Goal: Task Accomplishment & Management: Complete application form

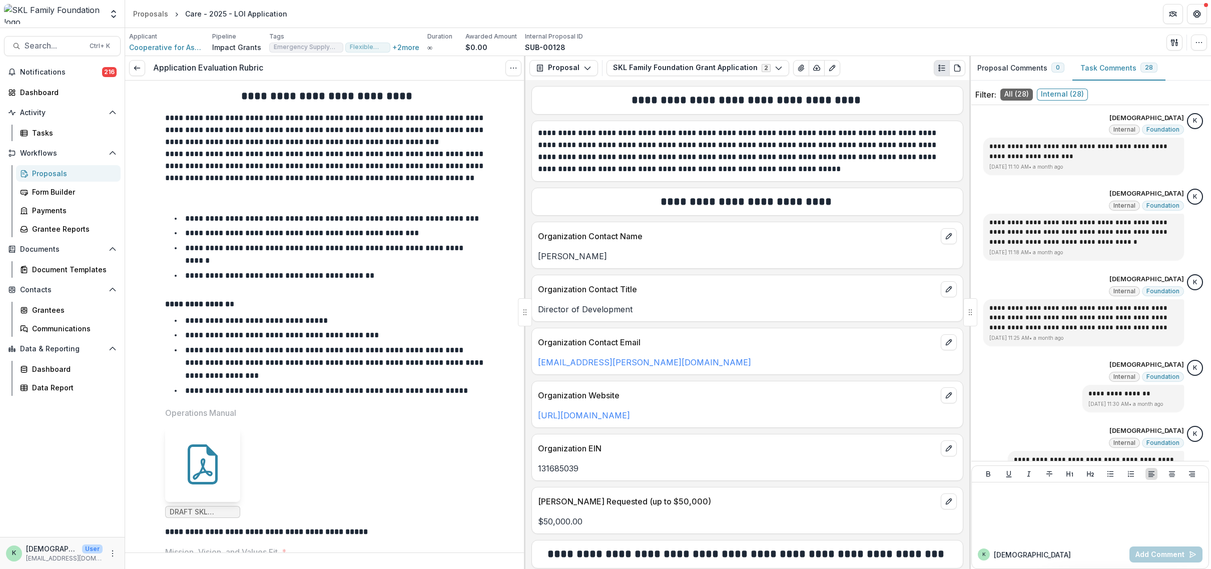
scroll to position [1776, 0]
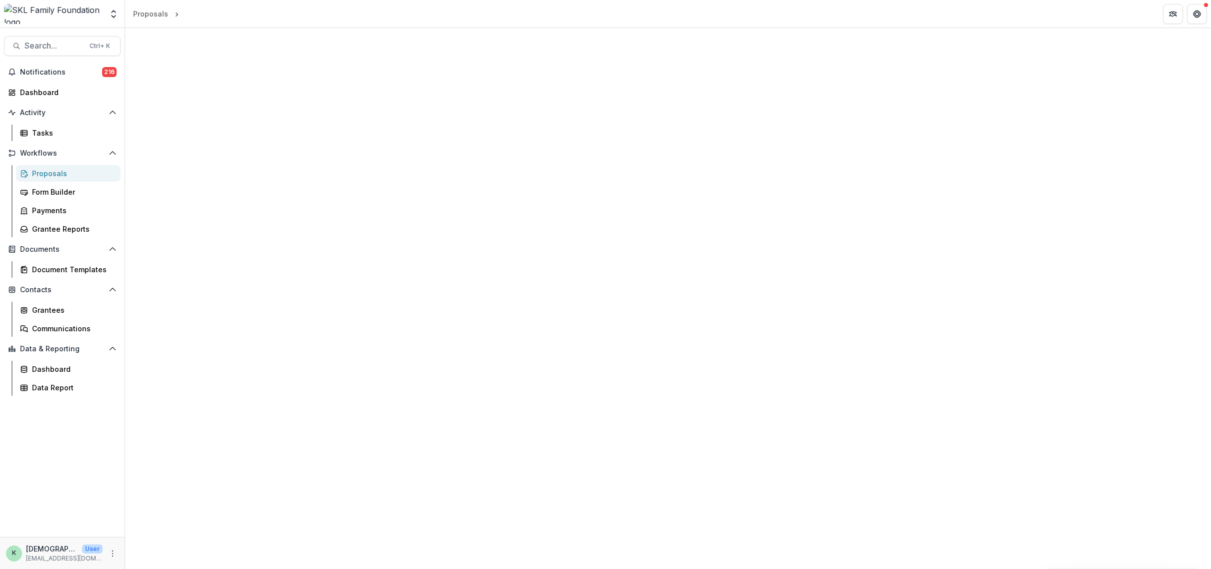
click at [752, 140] on div at bounding box center [668, 298] width 1086 height 541
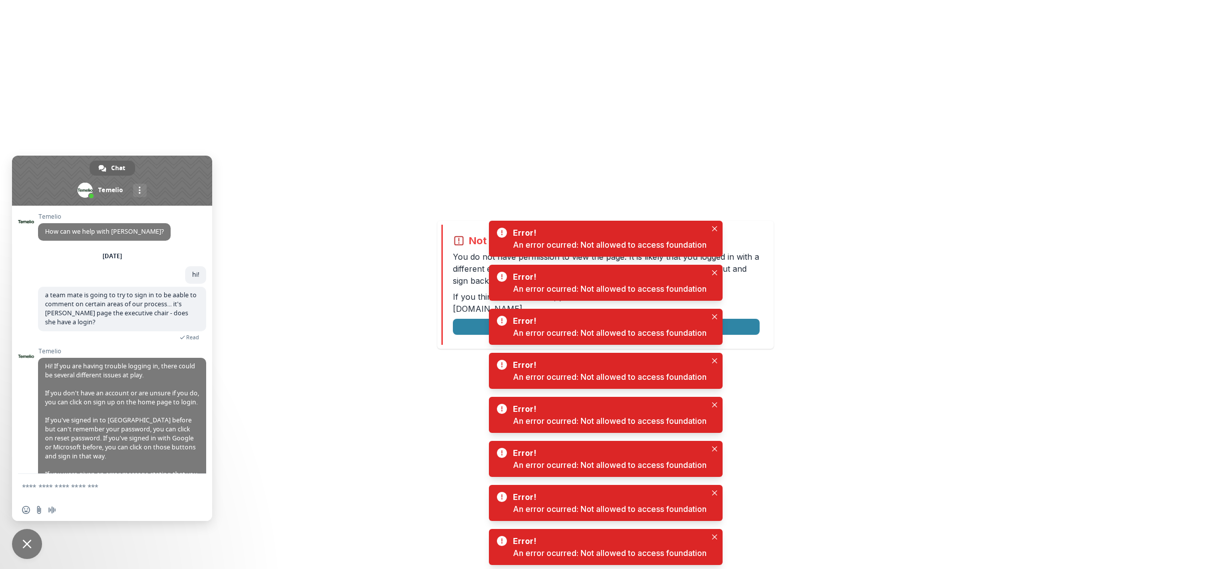
scroll to position [75, 0]
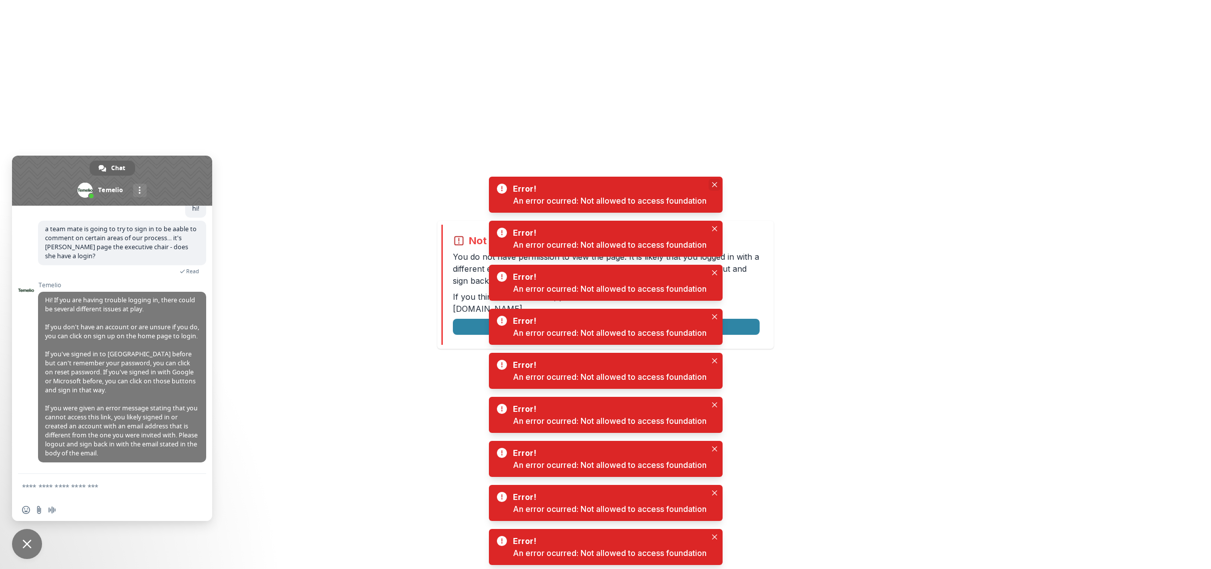
click at [711, 184] on button "Close" at bounding box center [715, 185] width 12 height 12
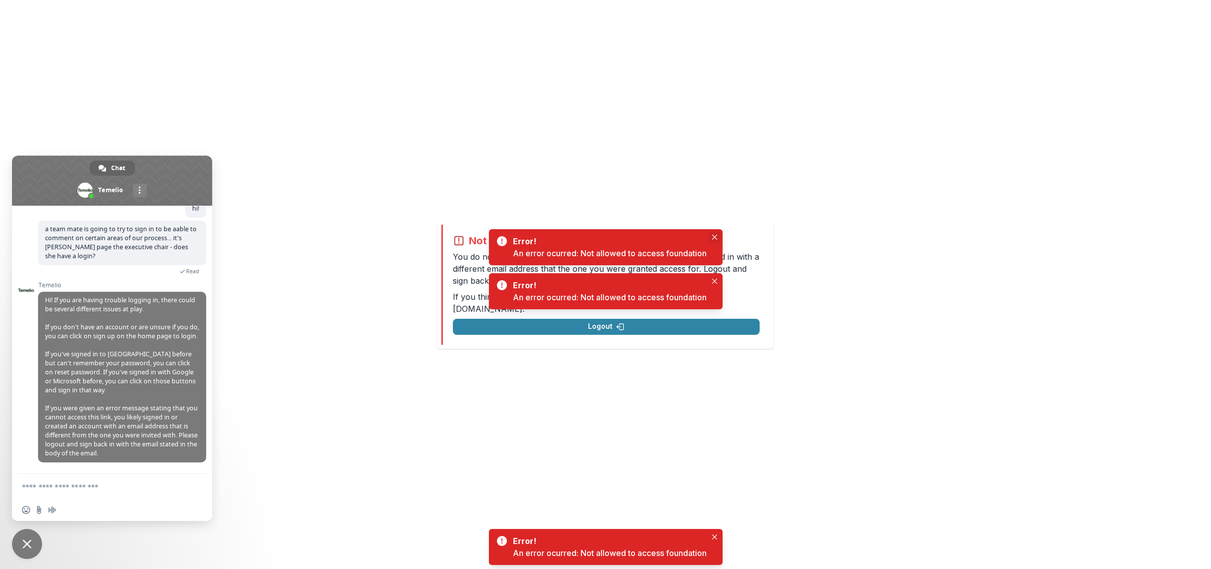
click at [716, 228] on div "Not allowed to view page You do not have permission to view the page. It is lik…" at bounding box center [605, 285] width 336 height 128
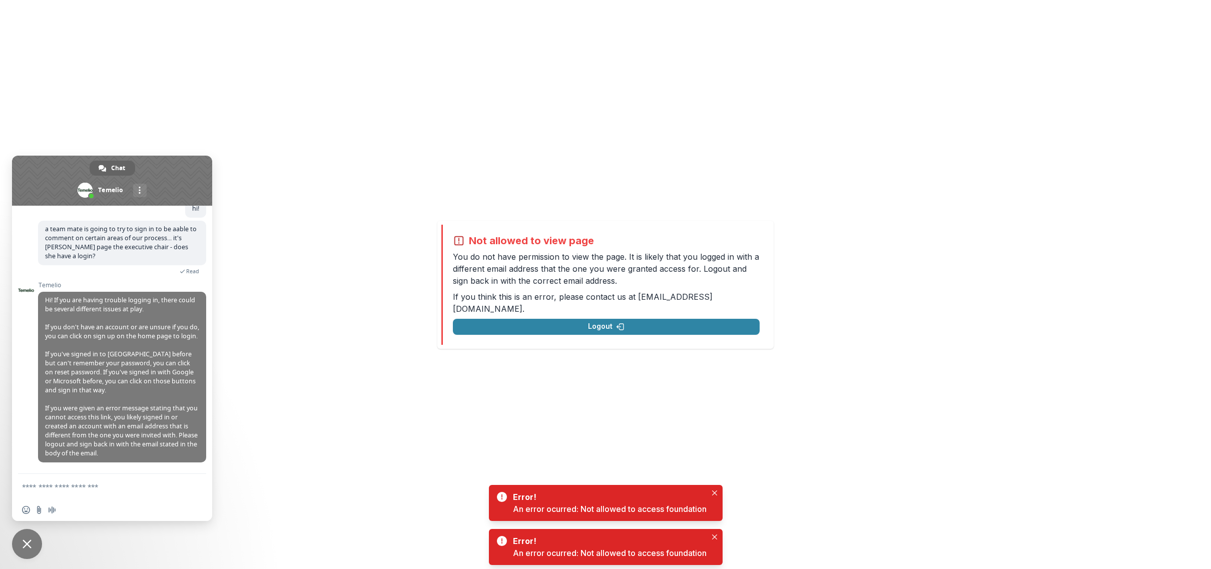
click at [714, 485] on div "Error! An error ocurred: Not allowed to access foundation" at bounding box center [606, 503] width 234 height 36
click at [714, 543] on div "Error! An error ocurred: Not allowed to access foundation" at bounding box center [606, 547] width 234 height 36
click at [715, 537] on icon "Close" at bounding box center [714, 537] width 5 height 5
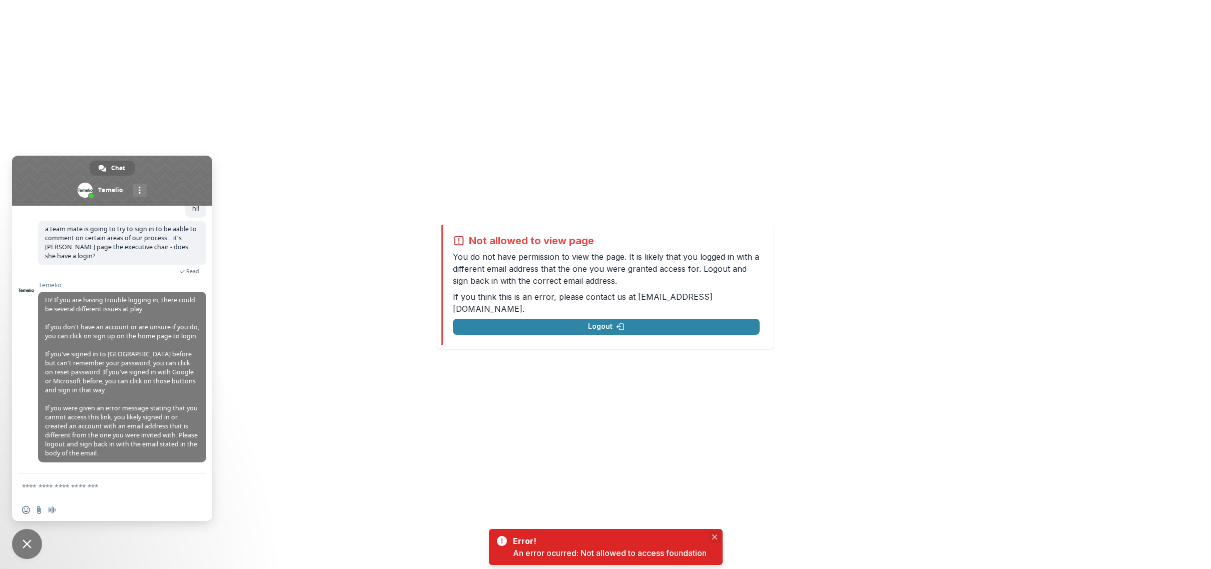
click at [717, 537] on icon "Close" at bounding box center [714, 537] width 5 height 5
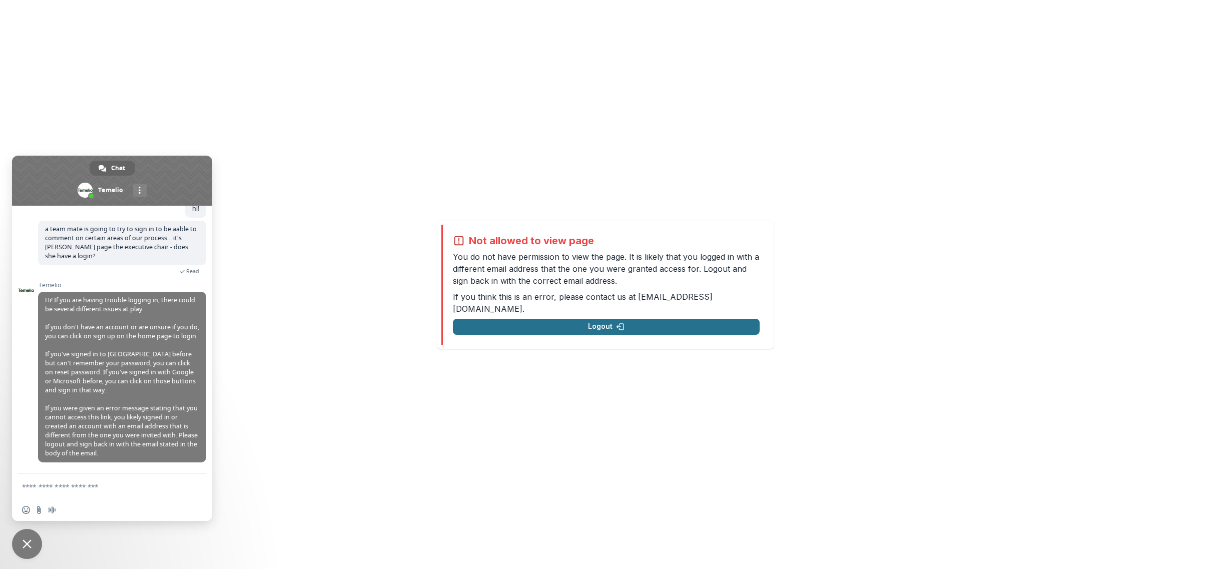
click at [617, 323] on icon "button" at bounding box center [621, 327] width 8 height 8
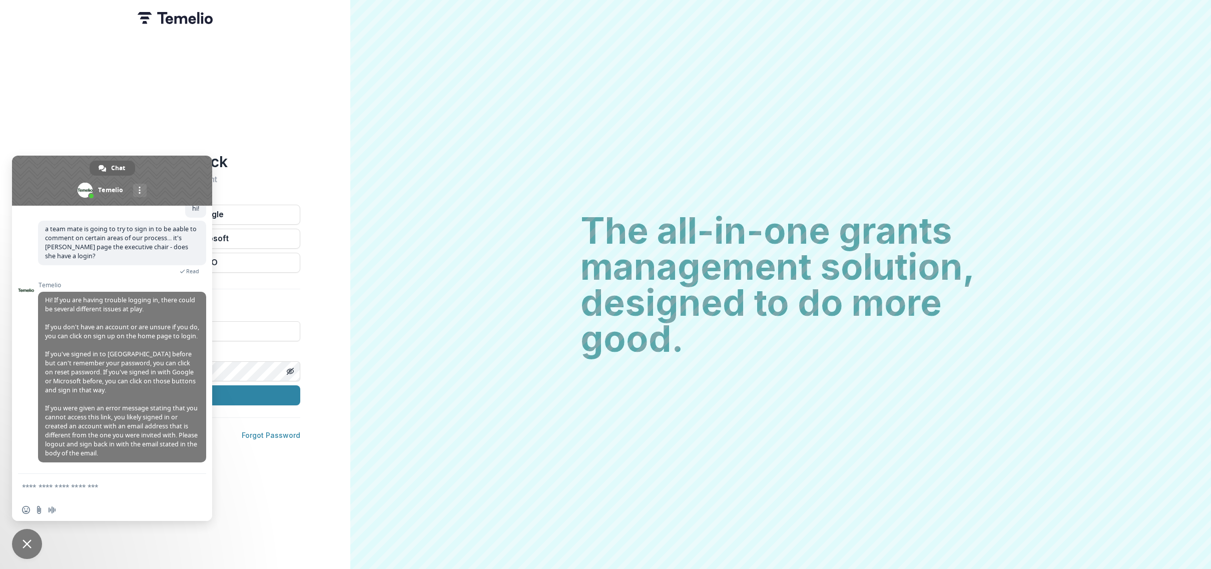
click at [153, 160] on span at bounding box center [112, 181] width 200 height 50
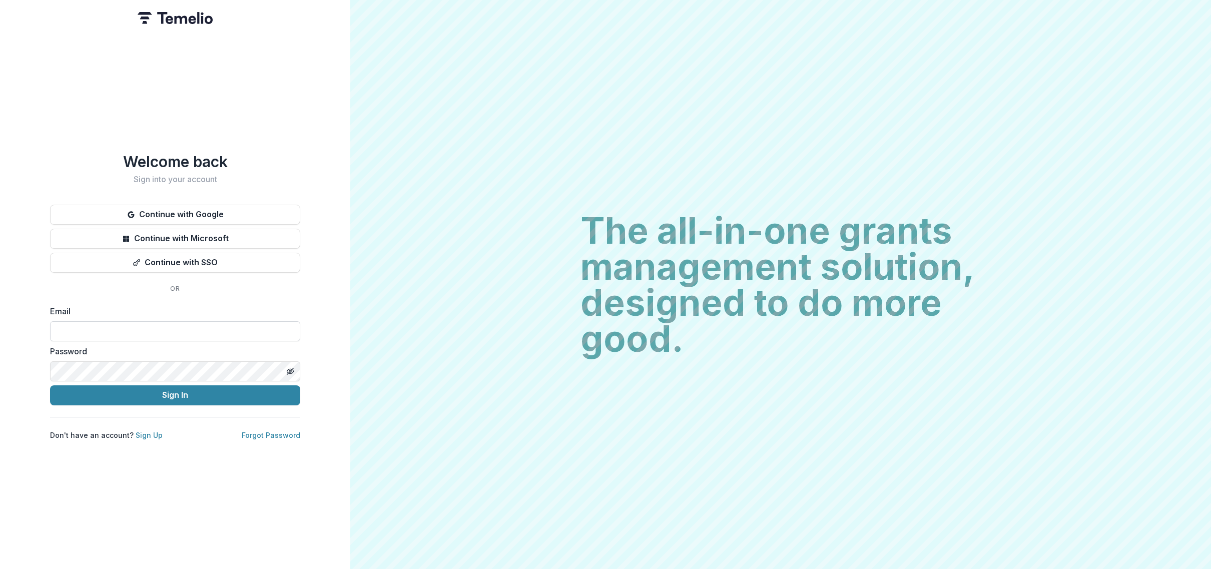
click at [140, 329] on input at bounding box center [175, 331] width 250 height 20
type input "**********"
click at [50, 385] on button "Sign In" at bounding box center [175, 395] width 250 height 20
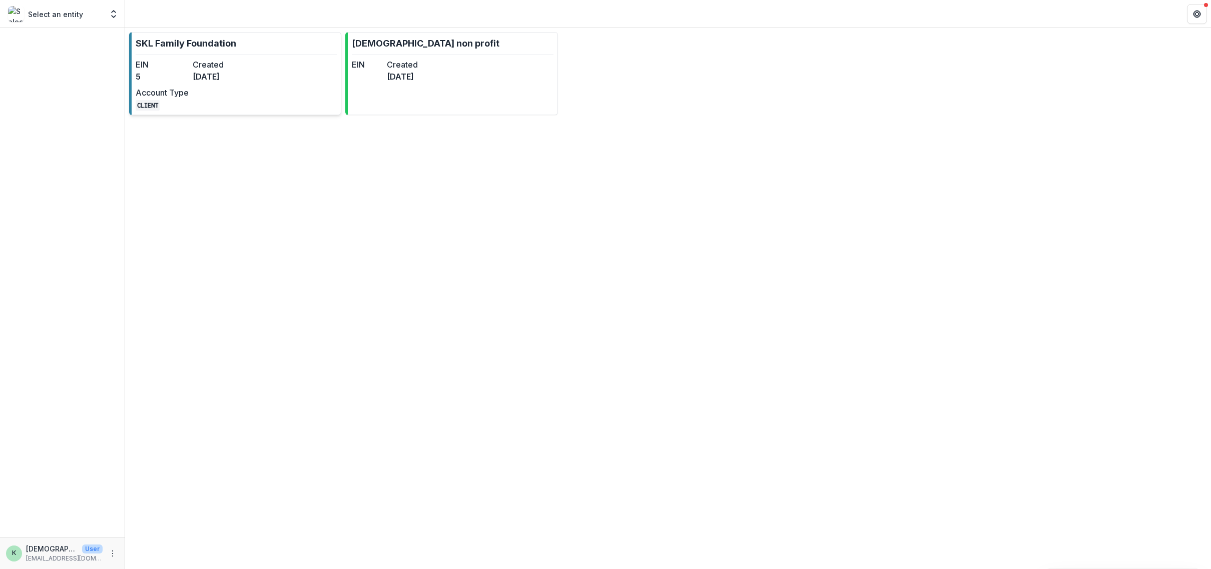
click at [217, 55] on link "SKL Family Foundation EIN 5 Created [DATE] Account Type CLIENT" at bounding box center [235, 73] width 212 height 83
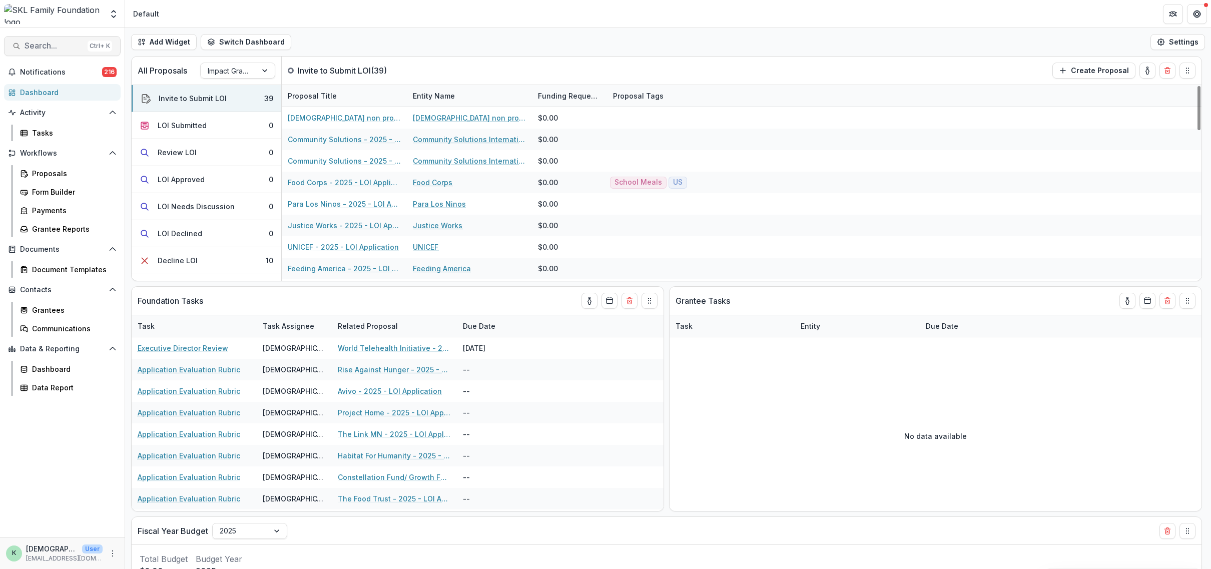
click at [62, 52] on button "Search... Ctrl + K" at bounding box center [62, 46] width 117 height 20
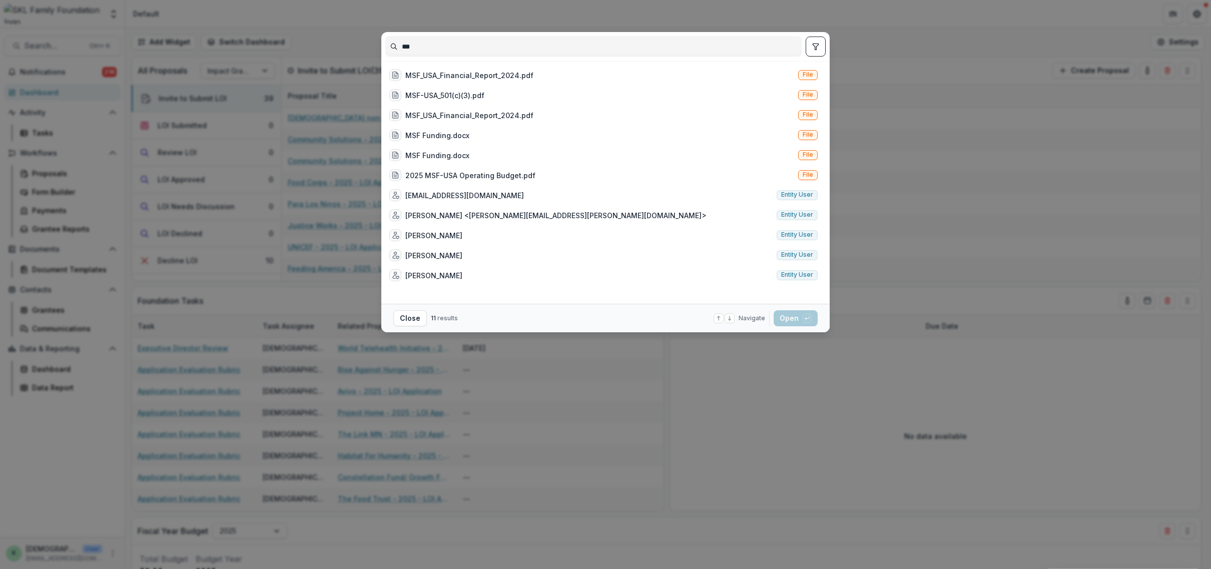
drag, startPoint x: 456, startPoint y: 46, endPoint x: 365, endPoint y: 44, distance: 91.1
click at [365, 44] on div "*** MSF_USA_Financial_Report_2024.pdf File MSF-USA_501(c)(3).pdf File MSF_USA_F…" at bounding box center [605, 284] width 1211 height 569
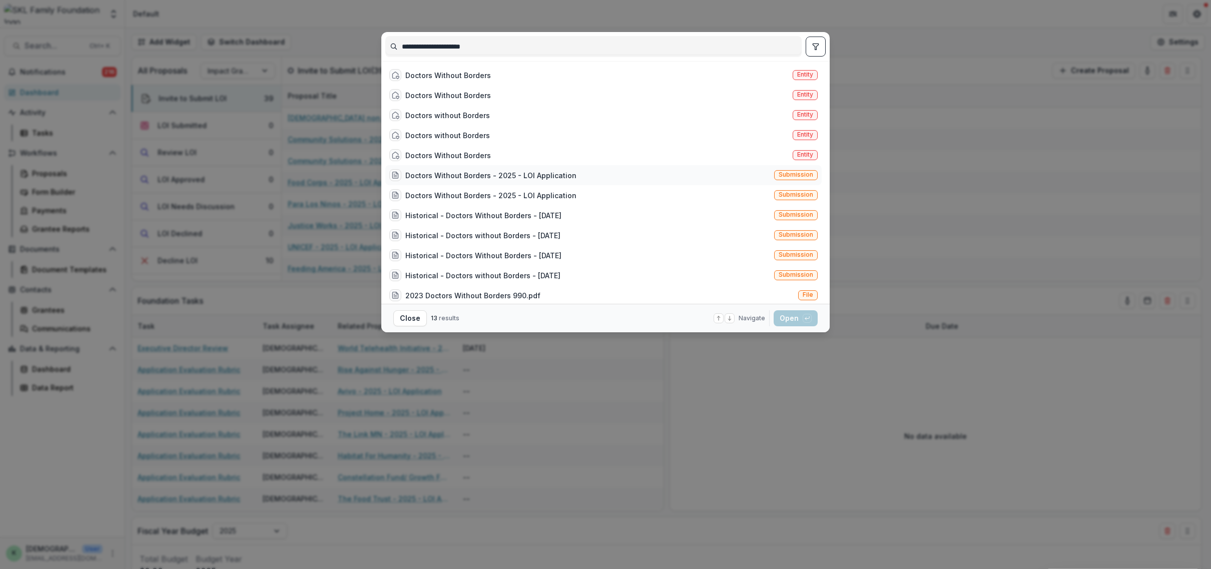
type input "**********"
click at [476, 184] on div "Doctors Without Borders - 2025 - LOI Application Submission" at bounding box center [603, 175] width 436 height 20
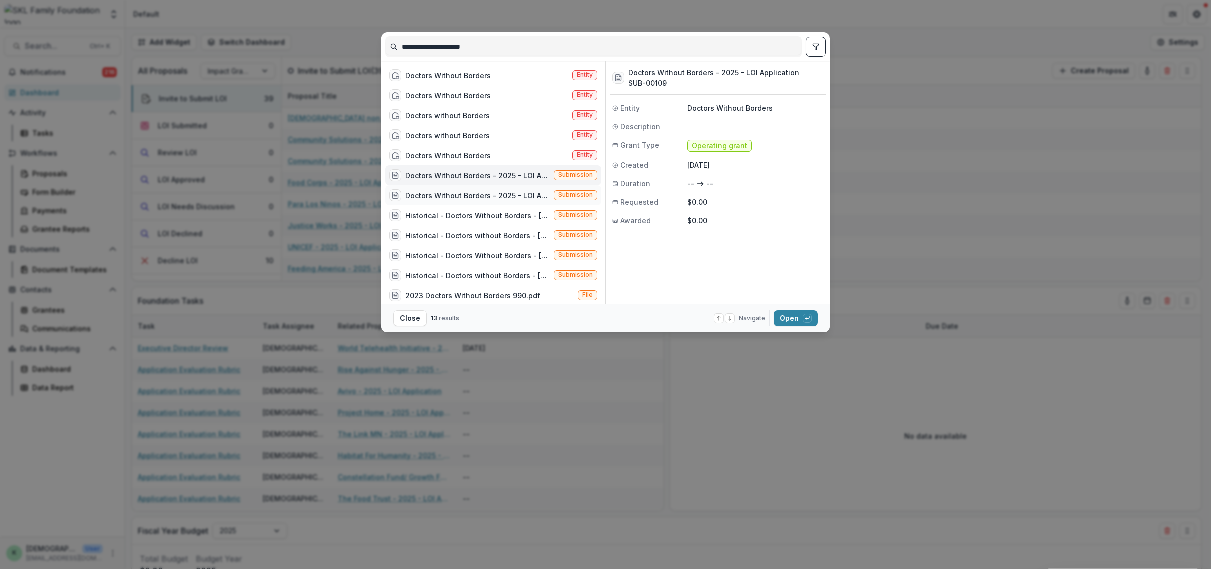
click at [471, 195] on div "Doctors Without Borders - 2025 - LOI Application" at bounding box center [477, 195] width 145 height 11
click at [806, 316] on icon "button" at bounding box center [807, 318] width 6 height 6
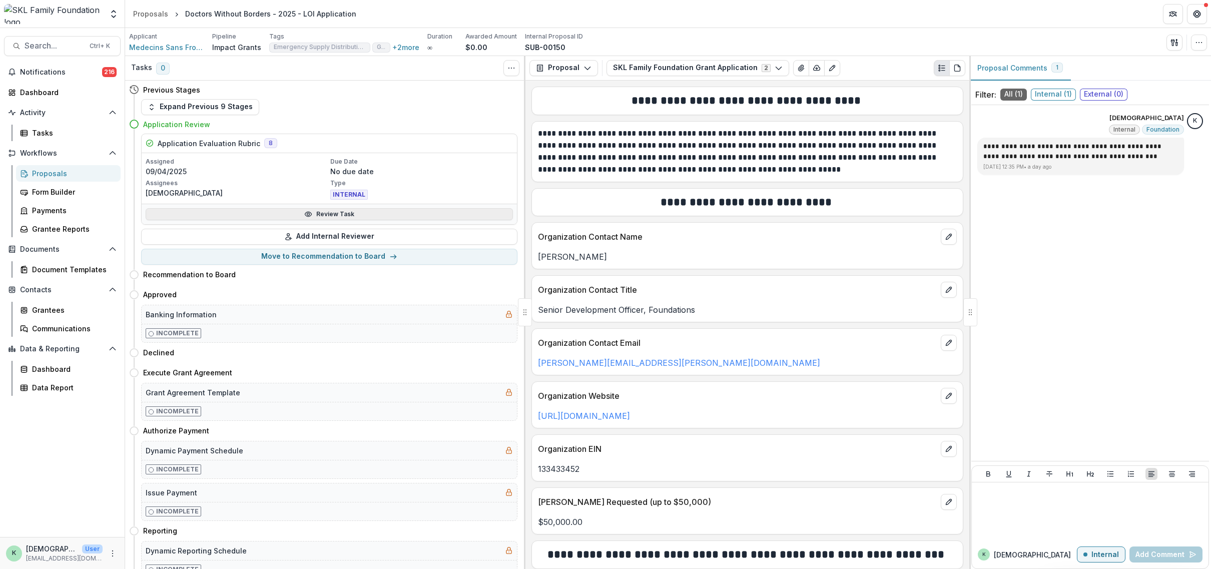
click at [299, 216] on link "Review Task" at bounding box center [329, 214] width 367 height 12
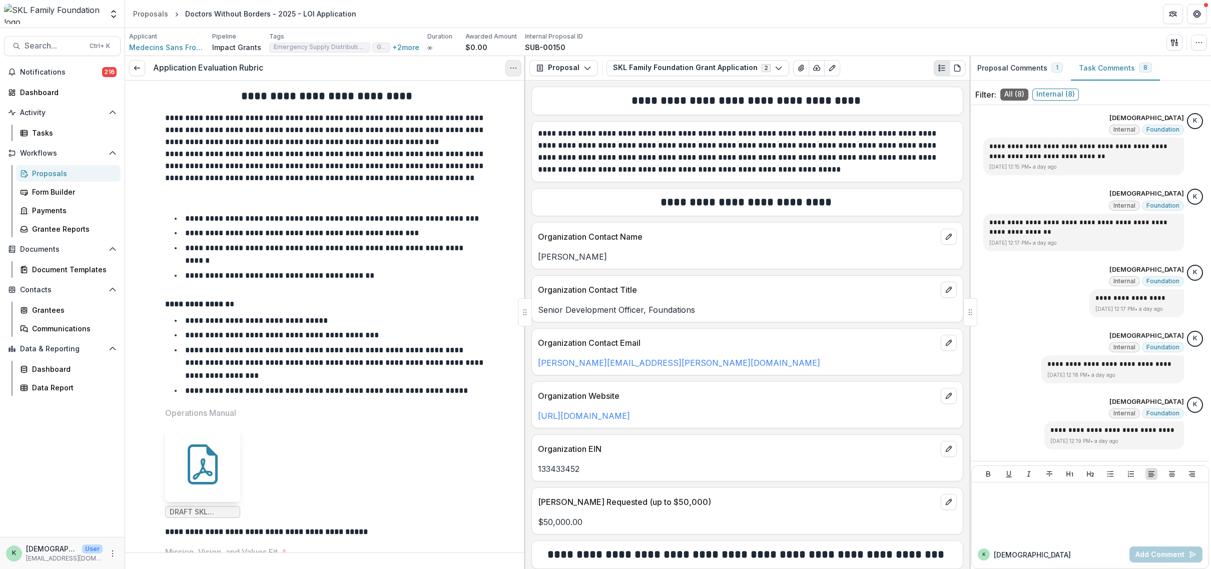
click at [510, 71] on icon "Options" at bounding box center [513, 68] width 8 height 8
click at [512, 68] on icon "Options" at bounding box center [513, 68] width 8 height 8
click at [485, 112] on button "Reopen Task" at bounding box center [465, 112] width 107 height 17
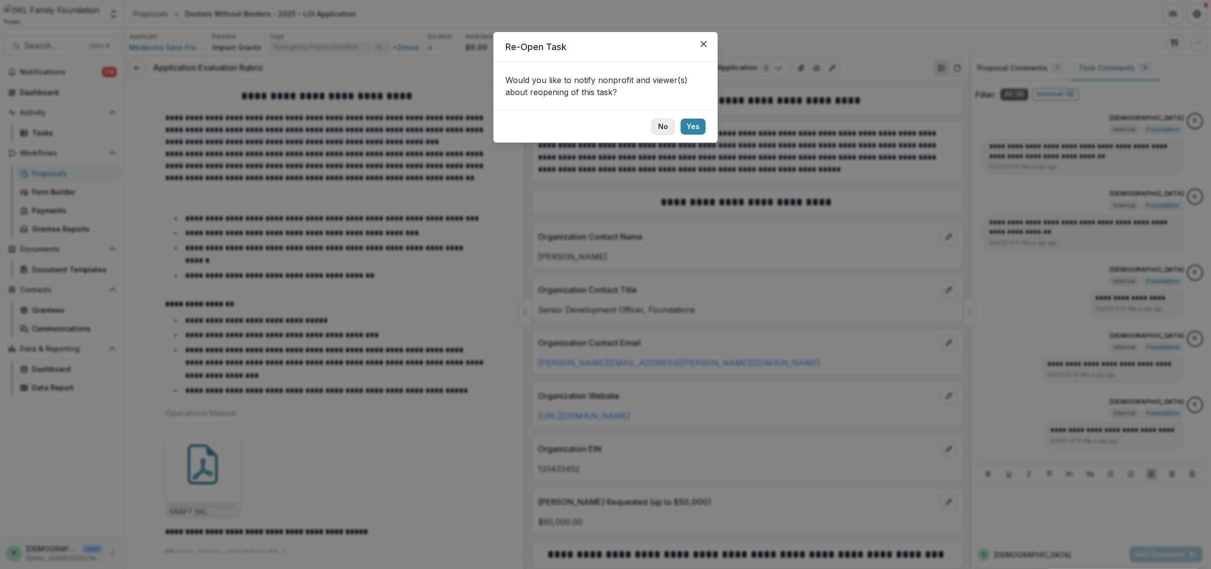
click at [661, 124] on button "No" at bounding box center [663, 127] width 23 height 16
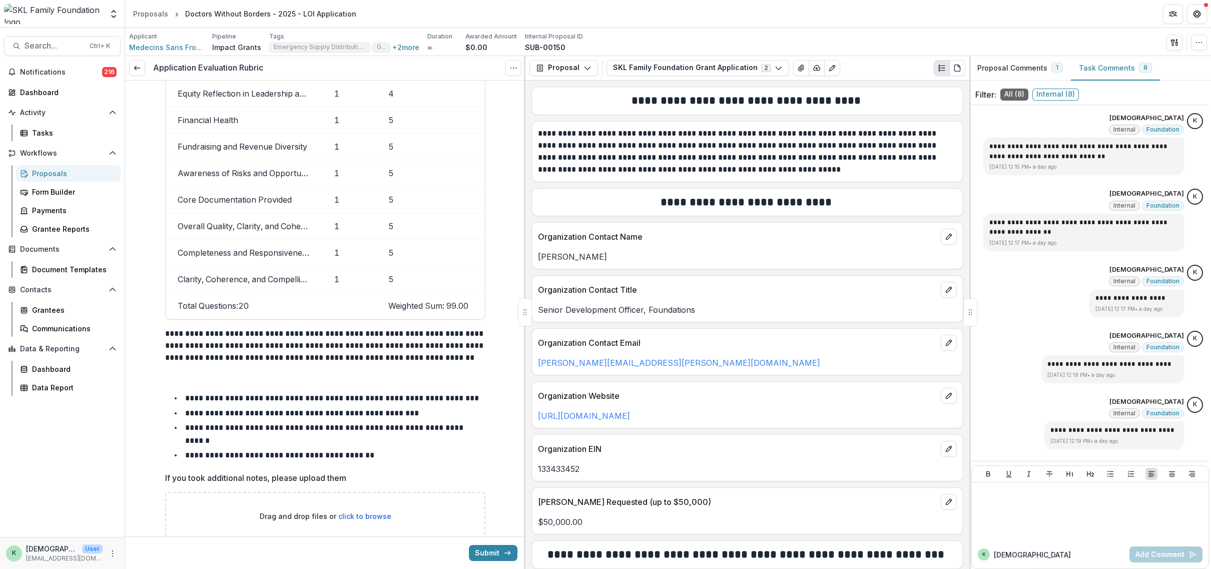
scroll to position [8309, 0]
click at [332, 510] on p "Drag and drop files or click to browse" at bounding box center [326, 515] width 132 height 11
click at [367, 511] on span "click to browse" at bounding box center [364, 515] width 53 height 9
type input "**********"
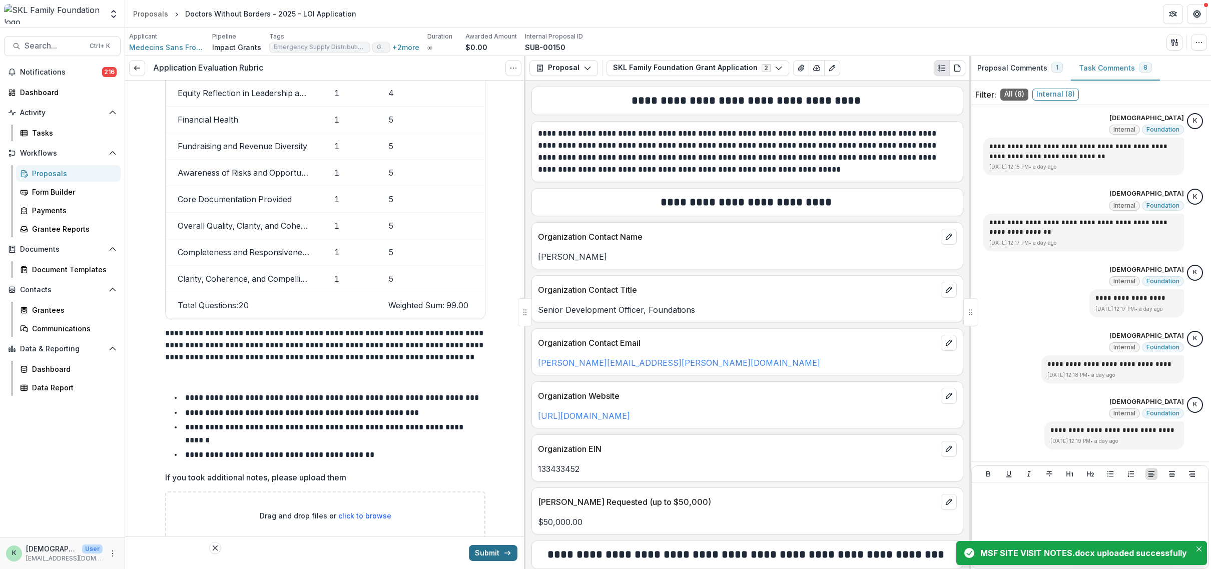
click at [504, 558] on button "Submit" at bounding box center [493, 553] width 49 height 16
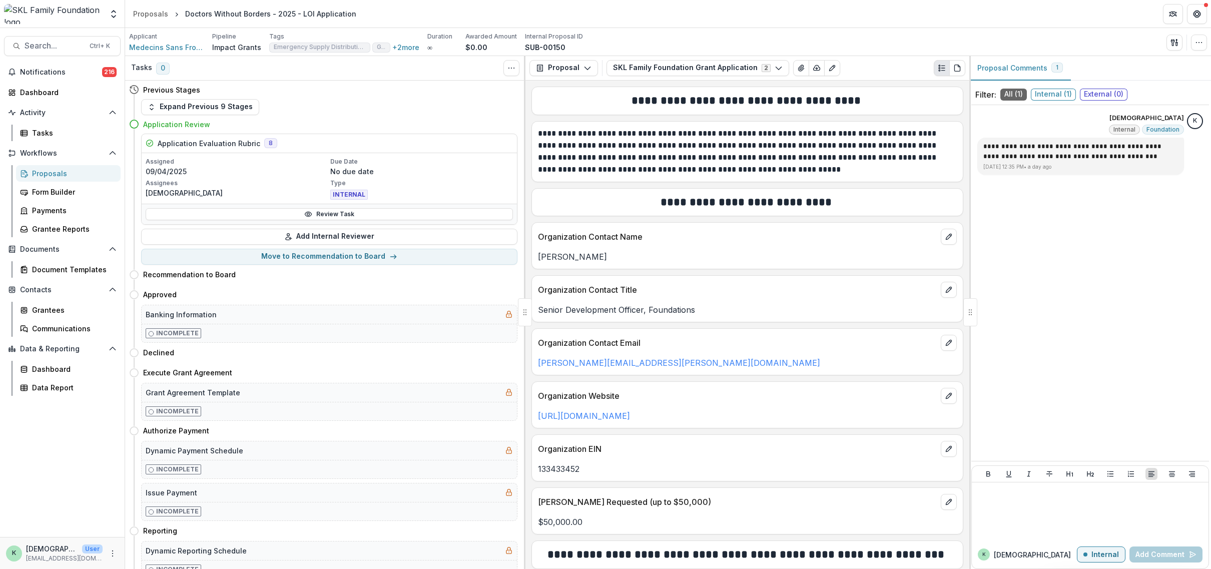
click at [41, 177] on div "Proposals" at bounding box center [72, 173] width 81 height 11
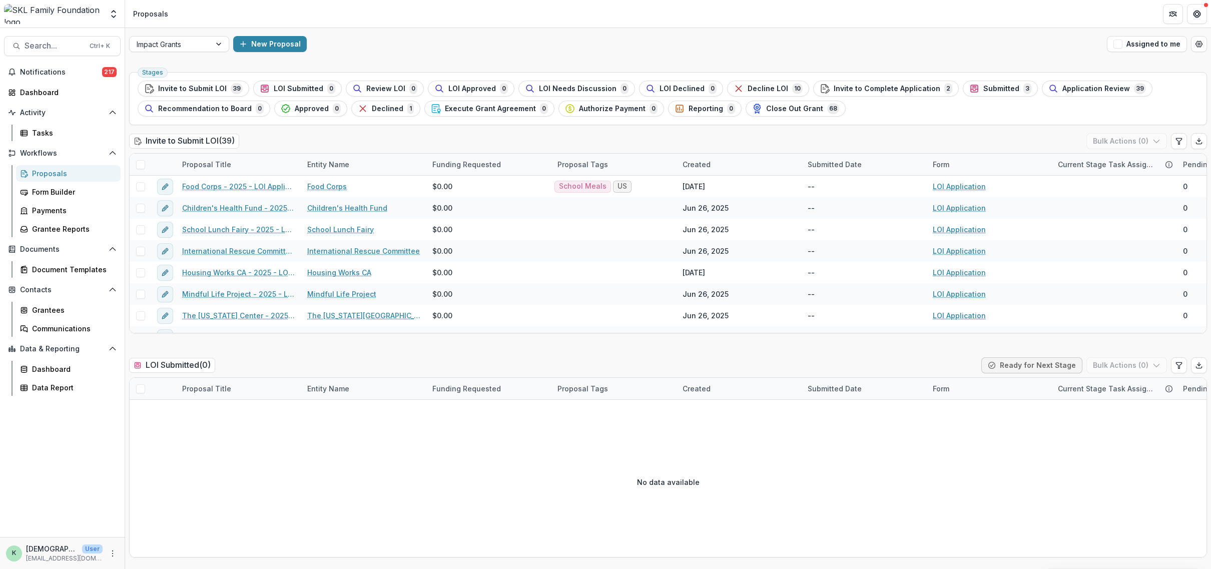
click at [954, 40] on div "New Proposal" at bounding box center [668, 44] width 870 height 16
click at [1074, 89] on span "Application Review" at bounding box center [1097, 89] width 68 height 9
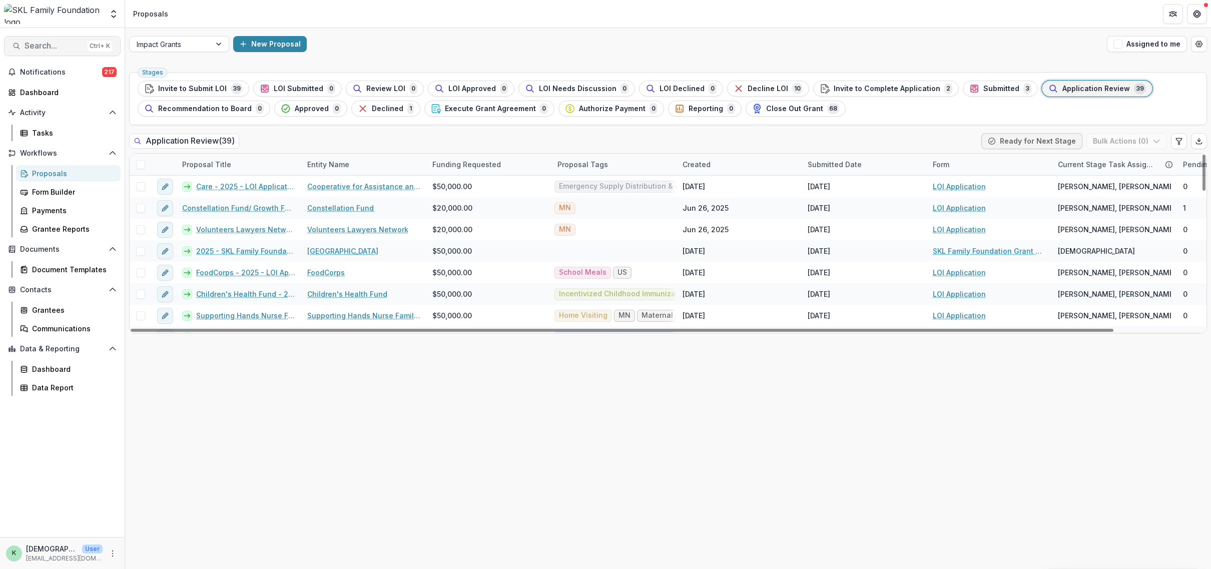
click at [56, 46] on span "Search..." at bounding box center [54, 46] width 59 height 10
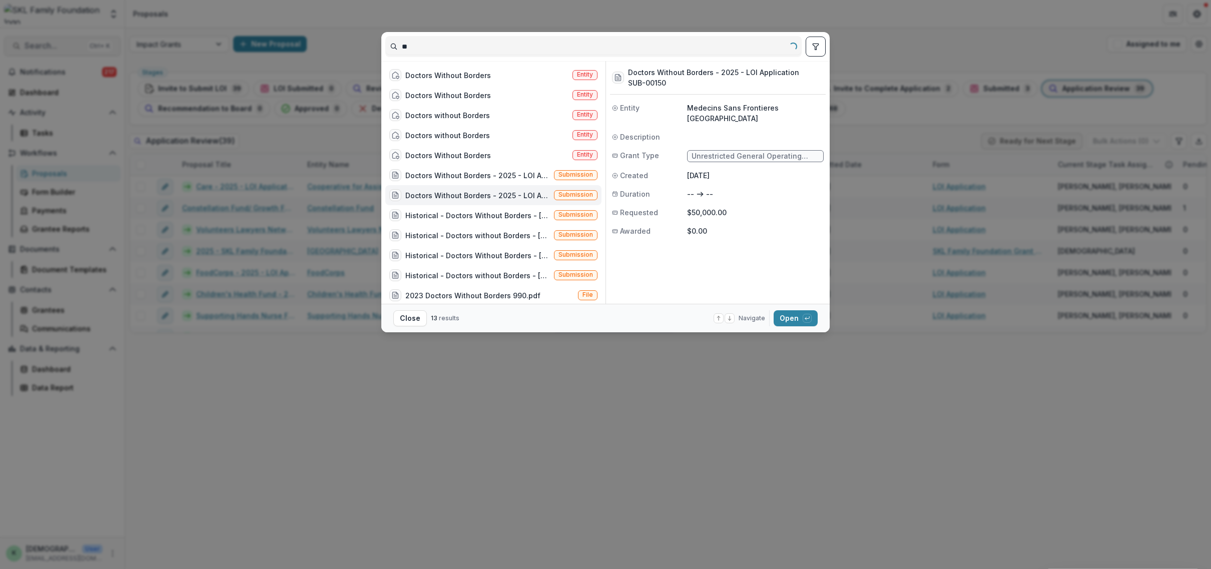
type input "*"
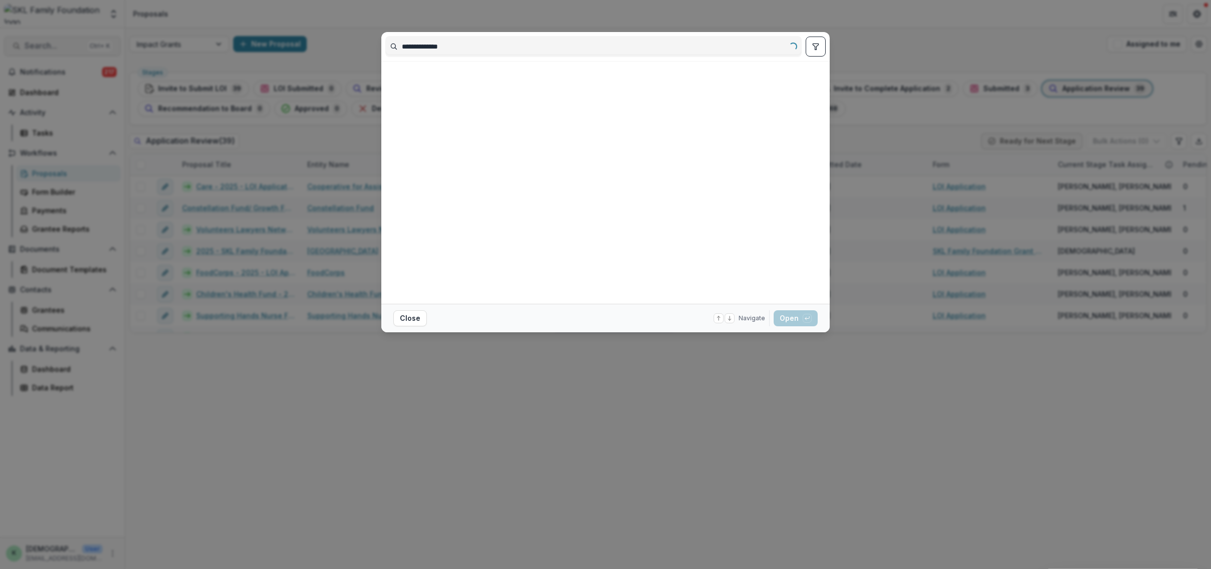
type input "**********"
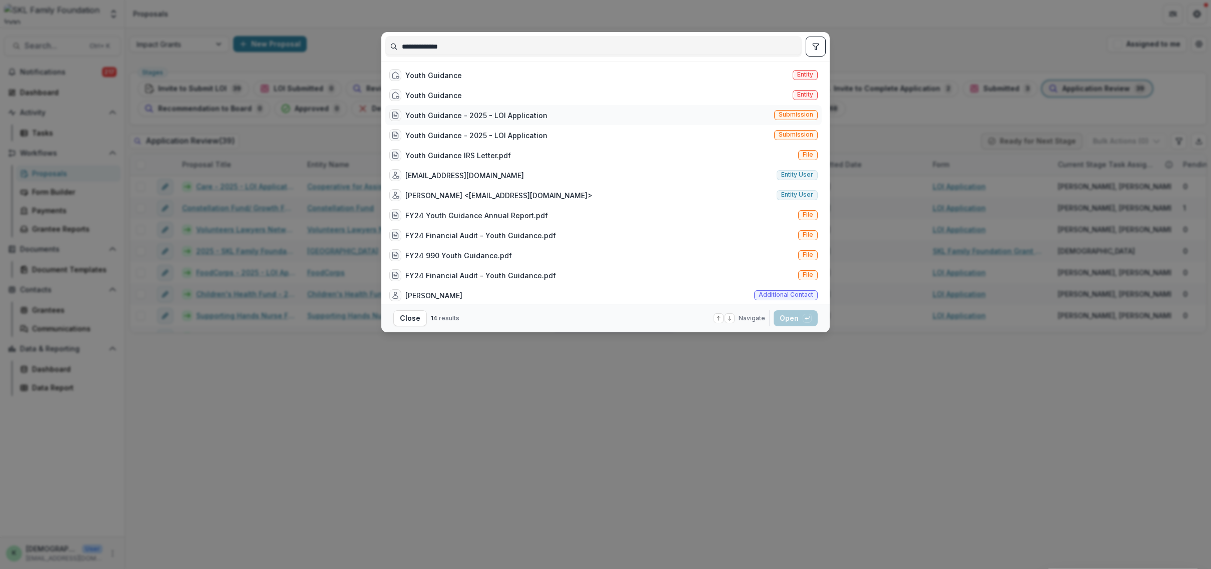
click at [442, 105] on div "Youth Guidance - 2025 - LOI Application Submission" at bounding box center [603, 115] width 436 height 20
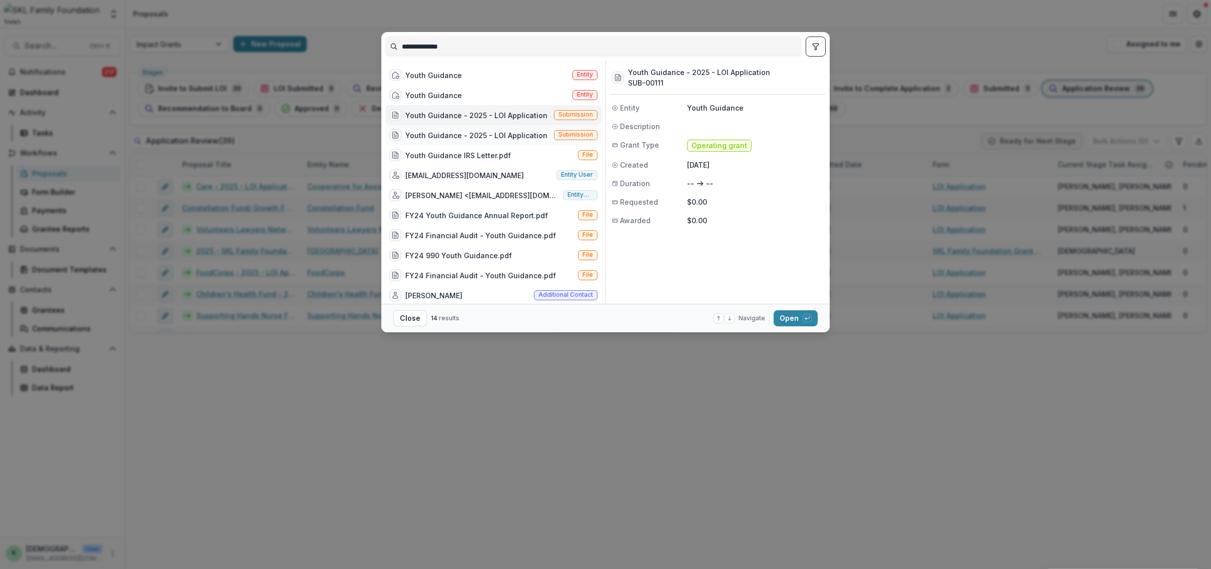
click at [449, 132] on div "Youth Guidance - 2025 - LOI Application" at bounding box center [476, 135] width 142 height 11
click at [806, 318] on polyline "button" at bounding box center [806, 318] width 2 height 3
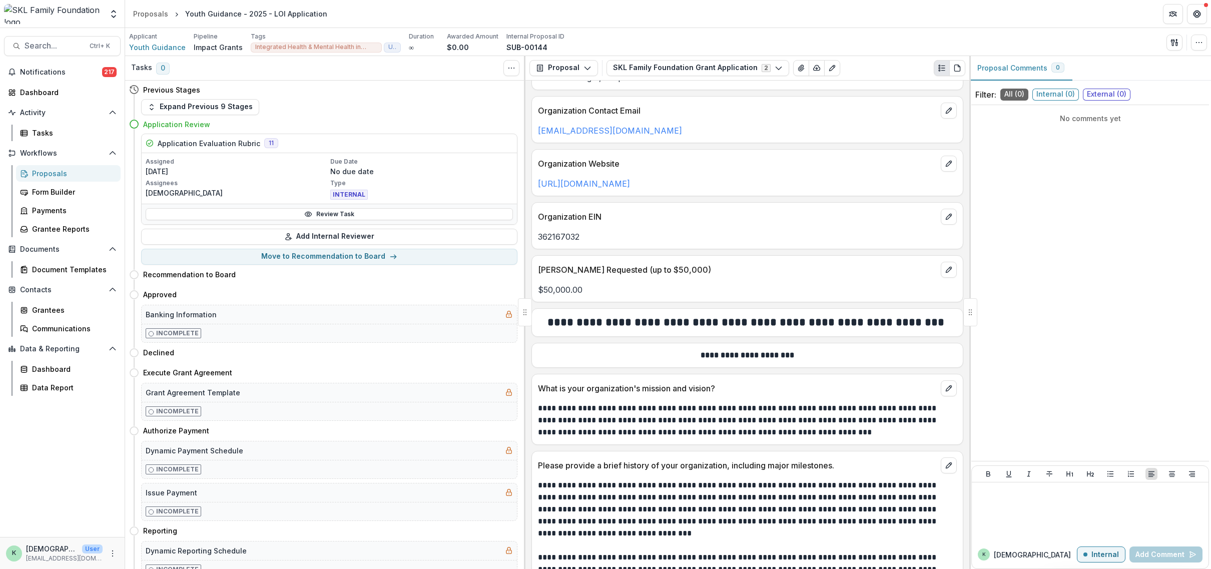
scroll to position [250, 0]
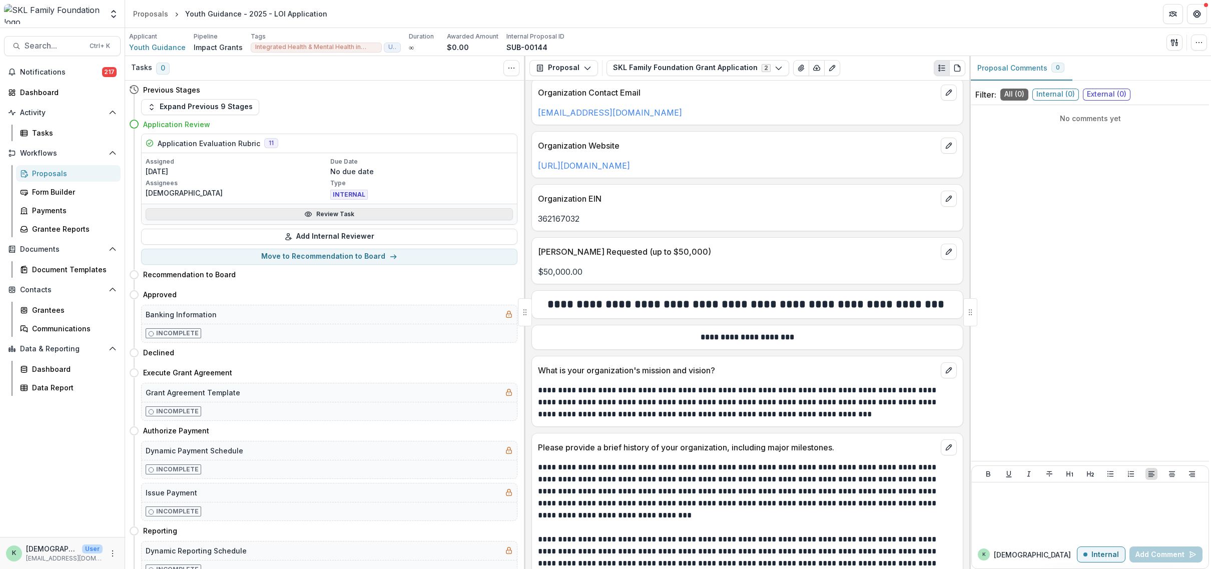
click at [348, 211] on link "Review Task" at bounding box center [329, 214] width 367 height 12
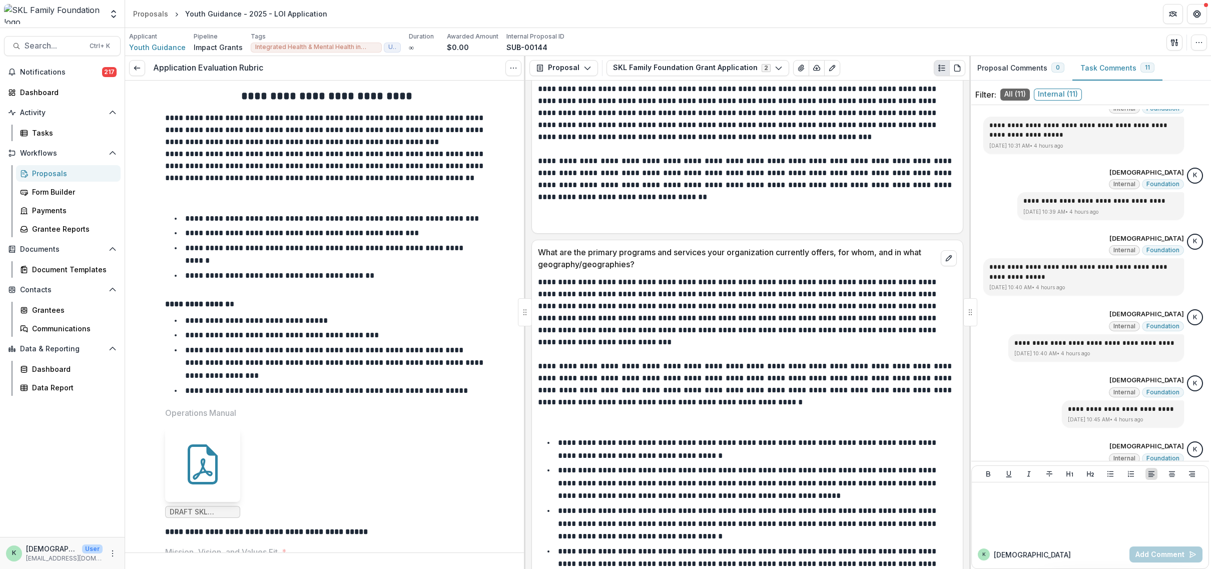
scroll to position [751, 0]
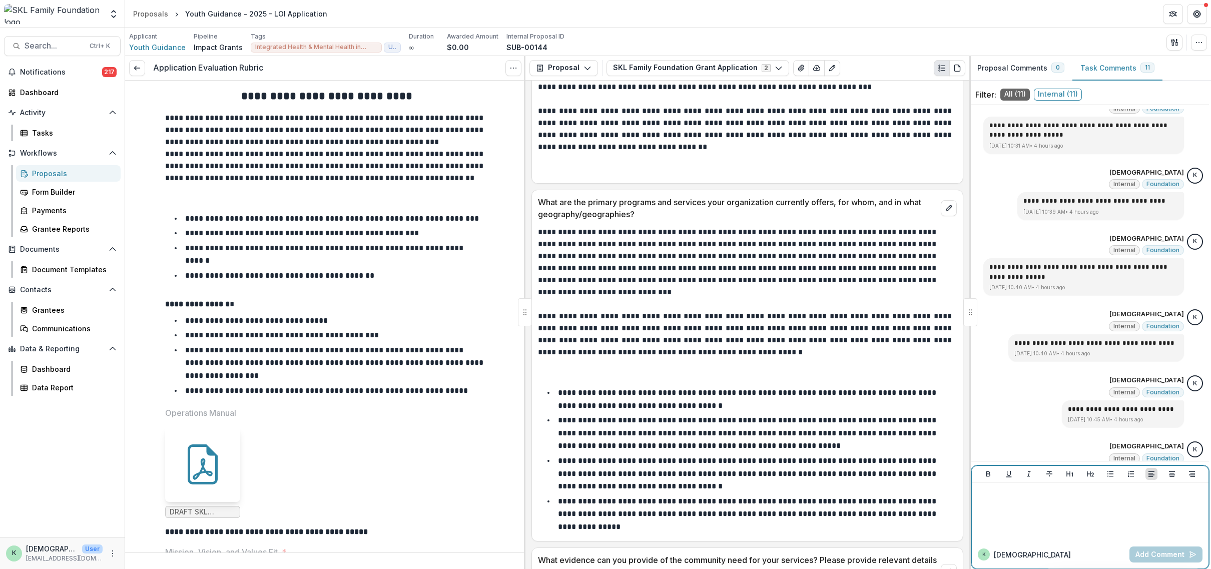
click at [1065, 503] on div at bounding box center [1090, 511] width 229 height 50
click at [1164, 553] on button "Add Comment" at bounding box center [1166, 555] width 73 height 16
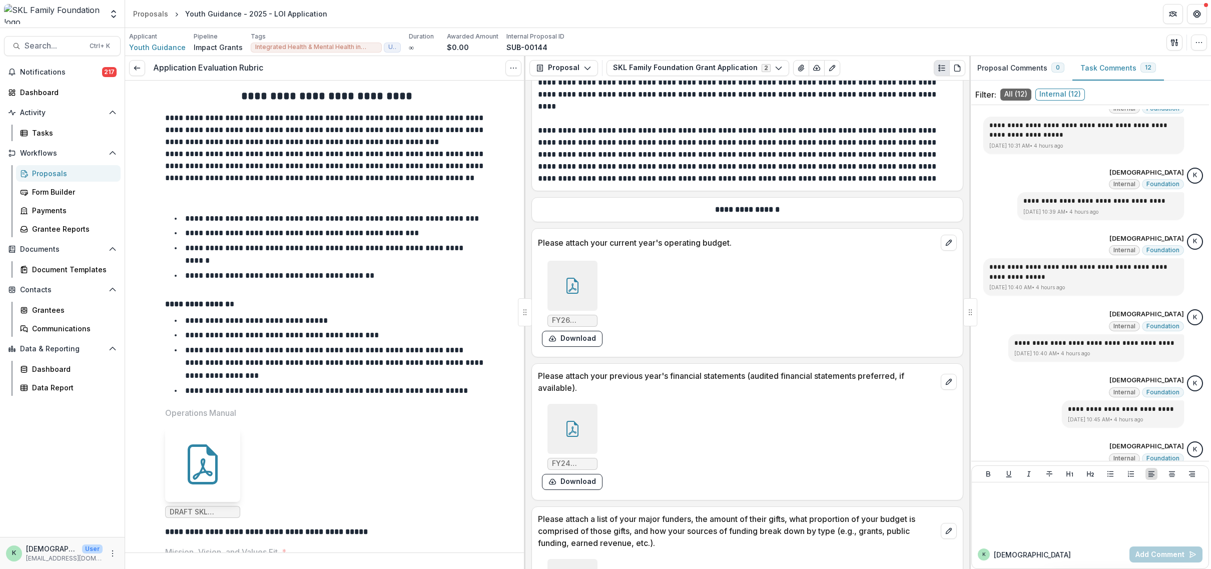
scroll to position [5505, 0]
